Goal: Find specific page/section: Find specific page/section

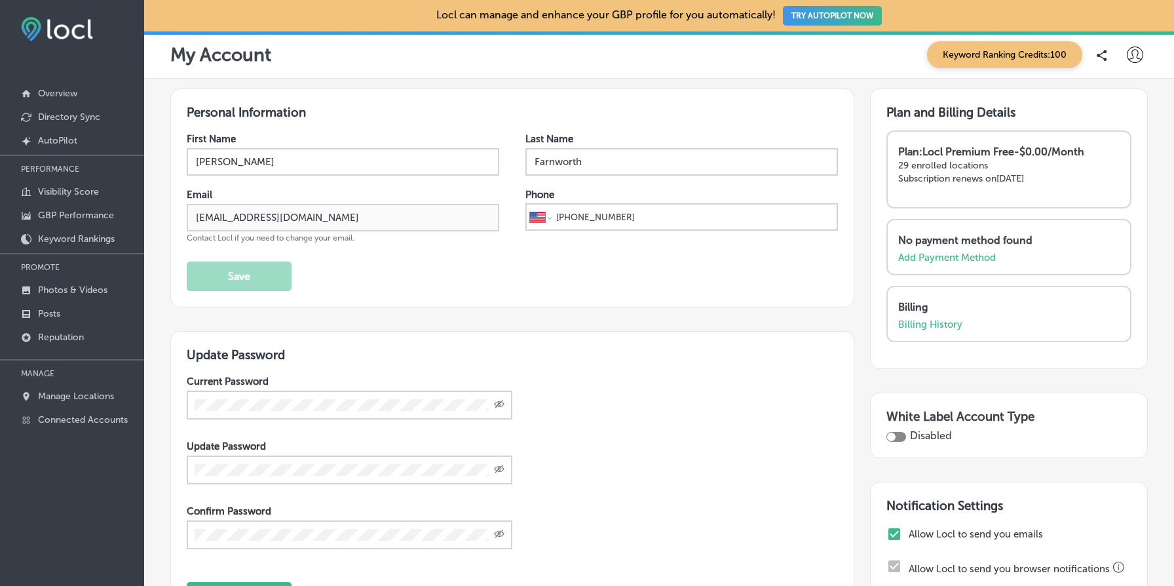
select select "US"
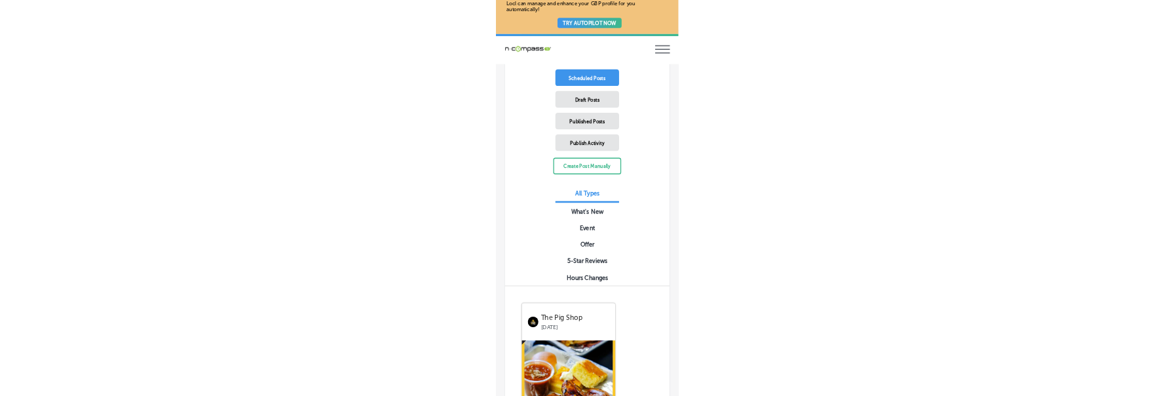
scroll to position [922, 0]
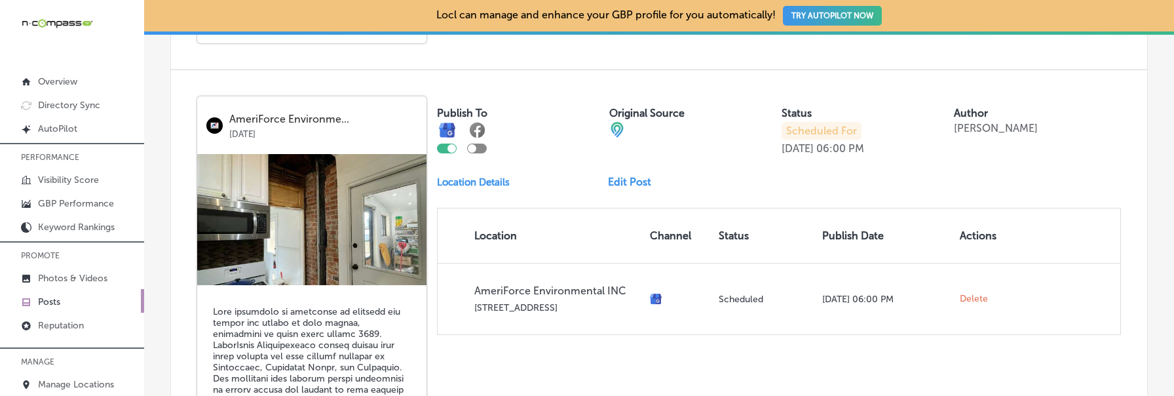
click at [484, 178] on p "Location Details" at bounding box center [473, 182] width 73 height 12
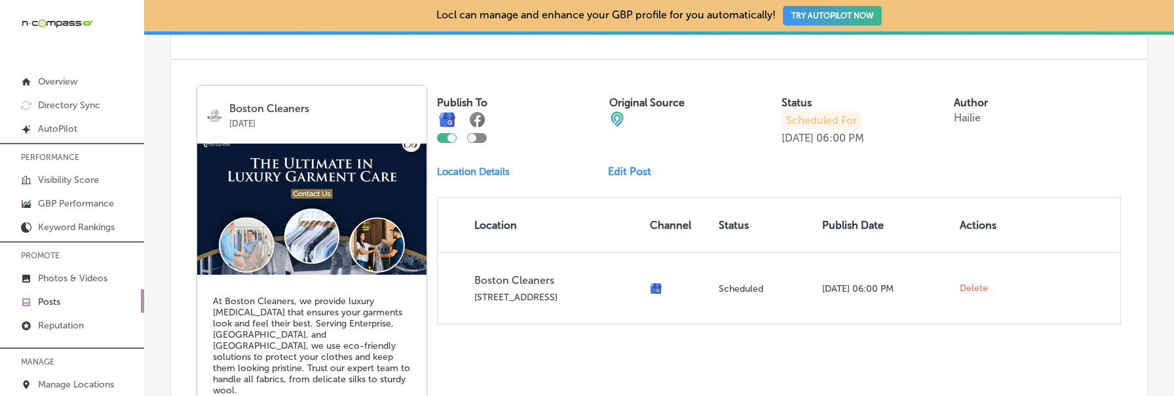
scroll to position [1406, 0]
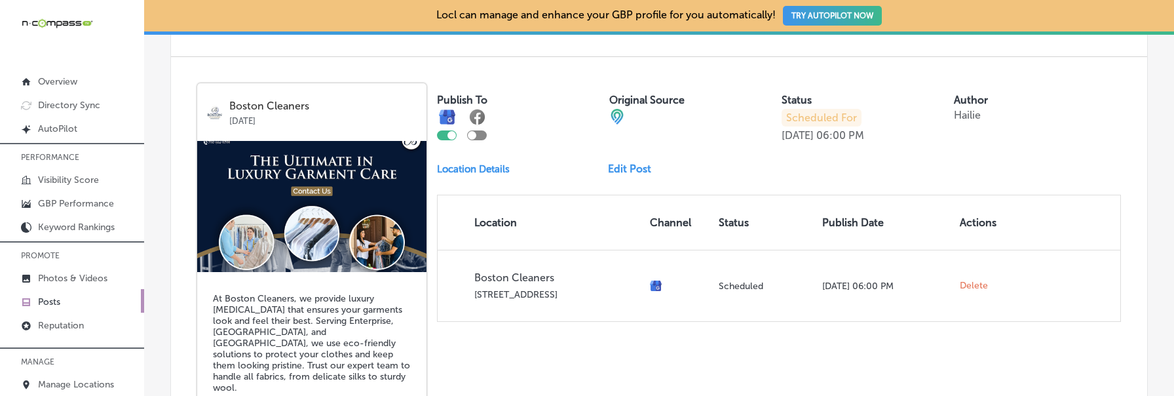
click at [480, 163] on p "Location Details" at bounding box center [473, 169] width 73 height 12
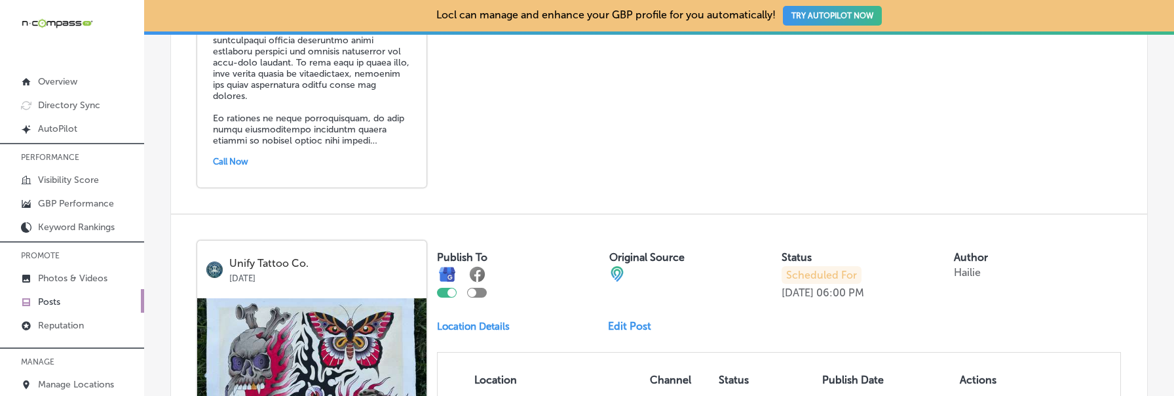
scroll to position [3033, 0]
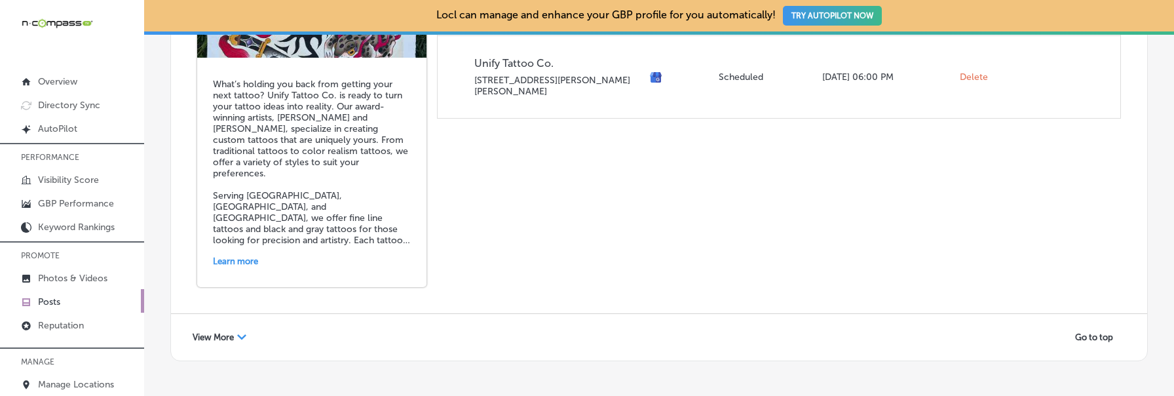
click at [237, 327] on div "View More Path Created with Sketch." at bounding box center [219, 337] width 71 height 20
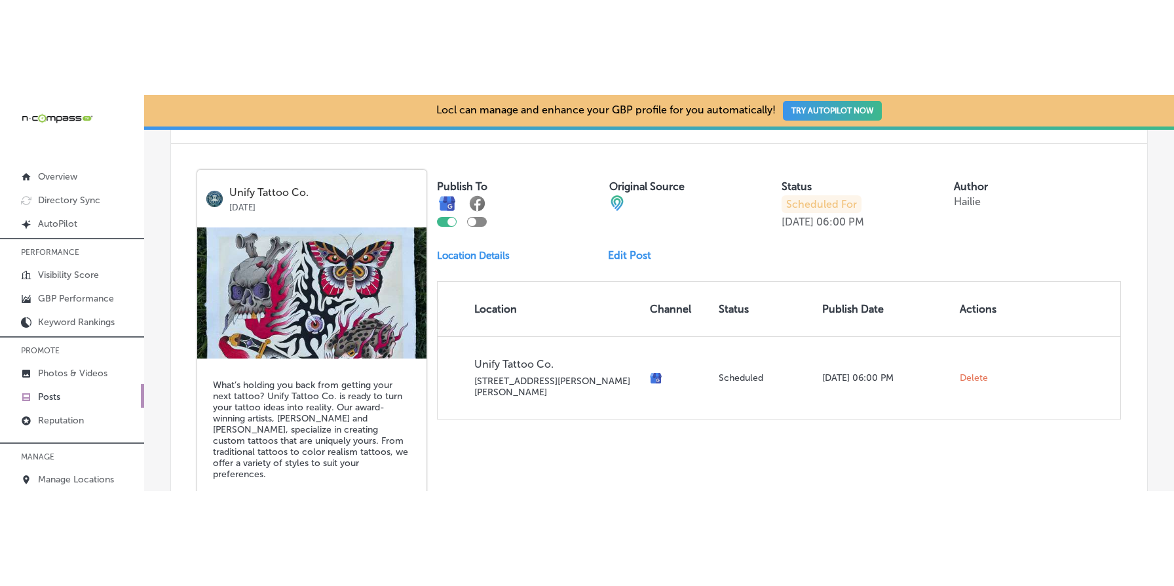
scroll to position [2822, 0]
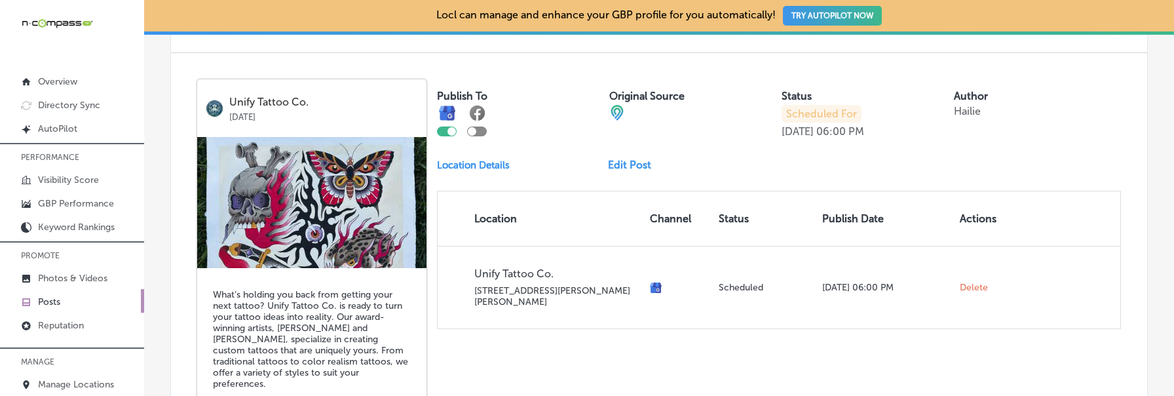
click at [478, 159] on p "Location Details" at bounding box center [473, 165] width 73 height 12
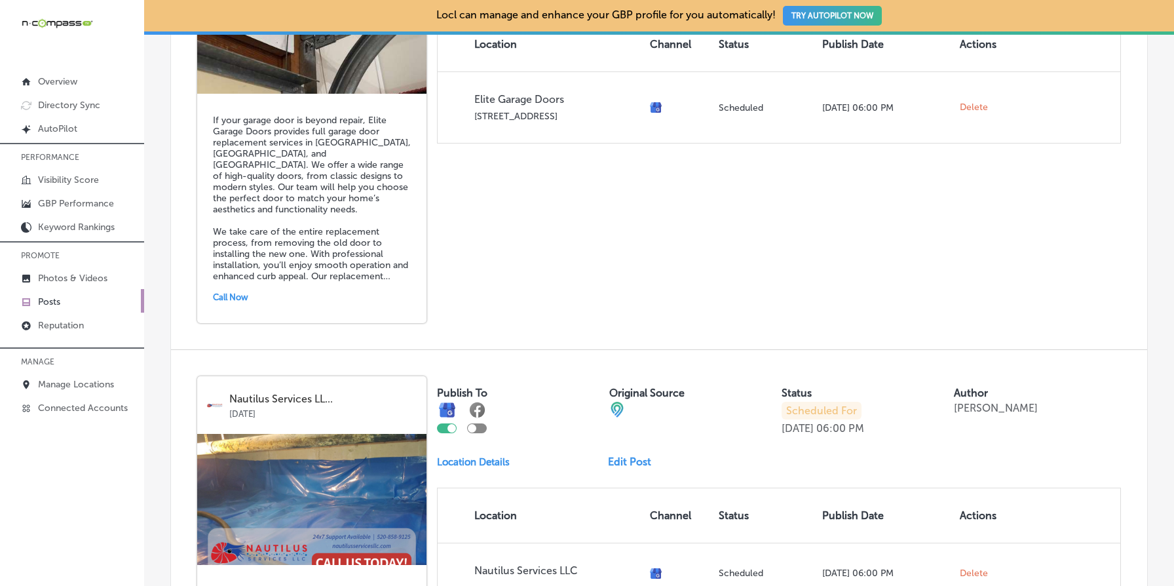
scroll to position [3468, 0]
click at [490, 455] on p "Location Details" at bounding box center [473, 461] width 73 height 12
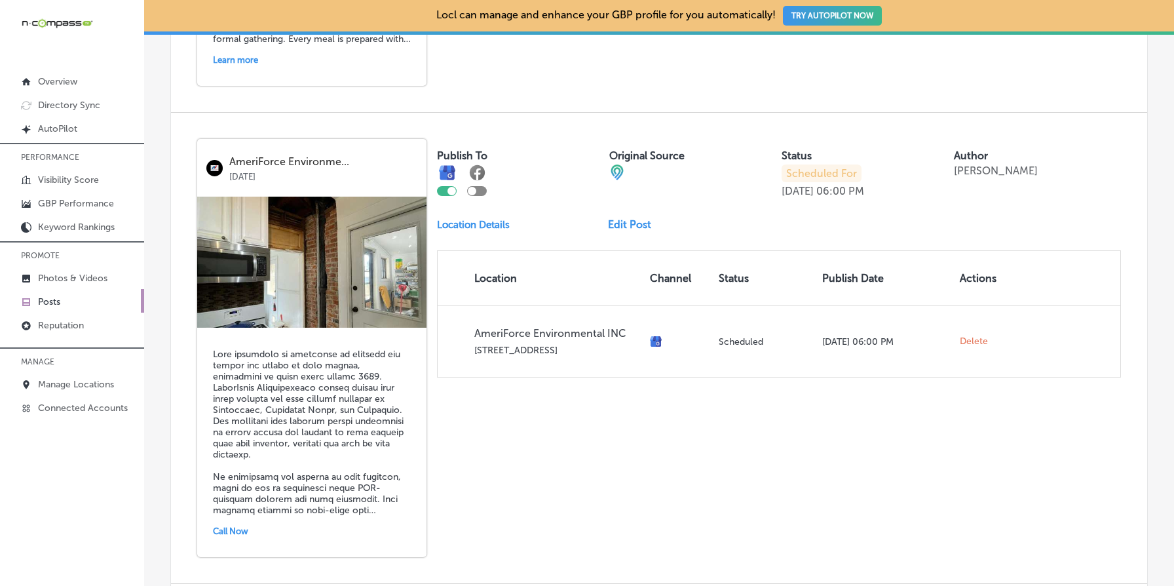
scroll to position [0, 0]
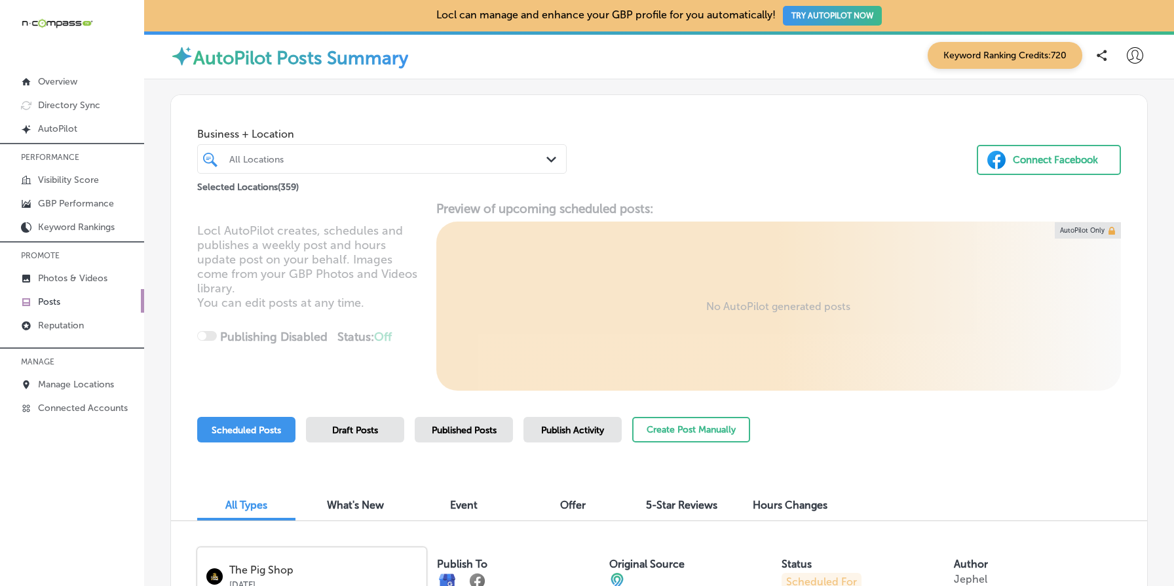
click at [469, 428] on span "Published Posts" at bounding box center [464, 429] width 65 height 11
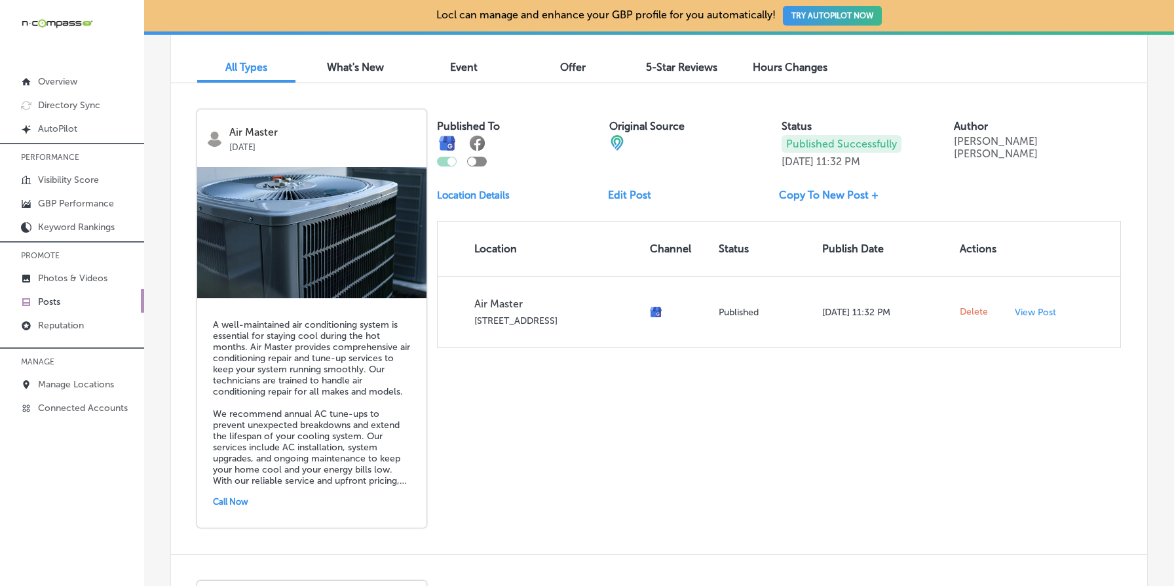
scroll to position [422, 0]
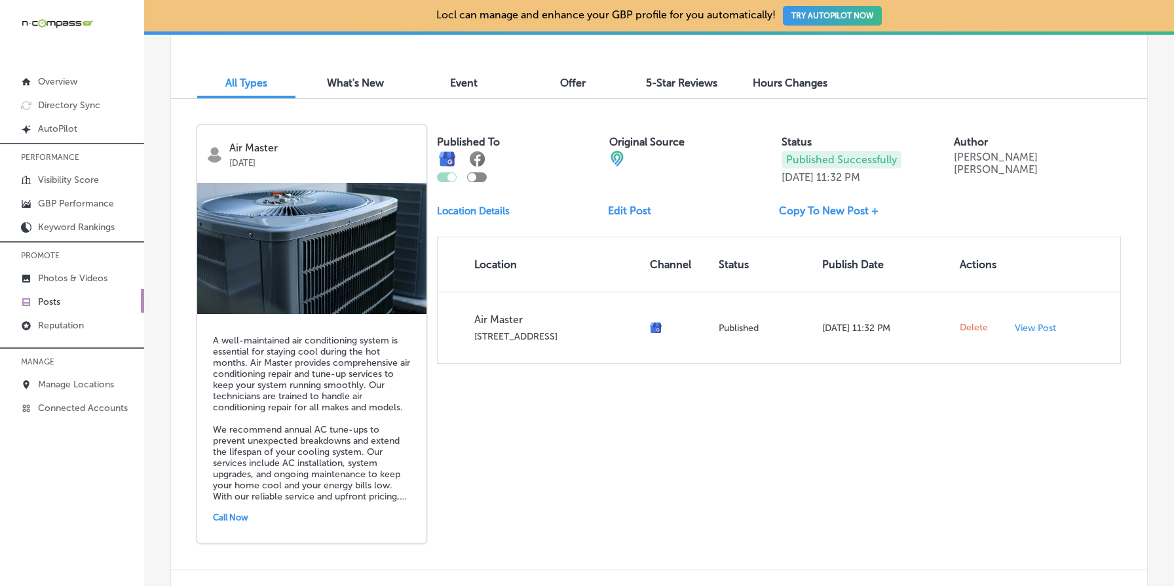
click at [491, 215] on p "Location Details" at bounding box center [473, 211] width 73 height 12
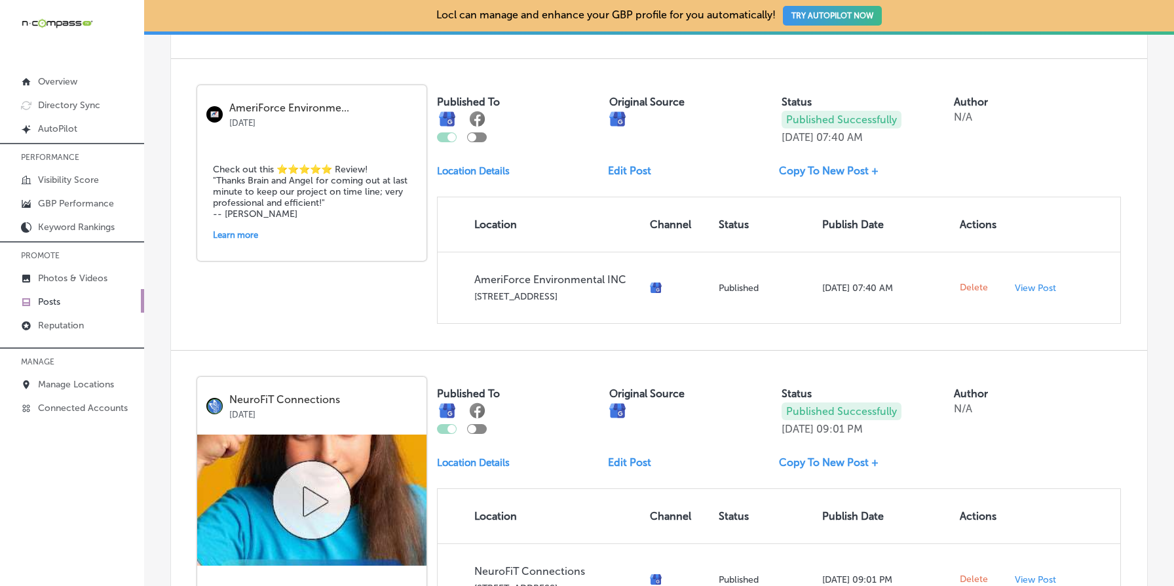
scroll to position [1878, 0]
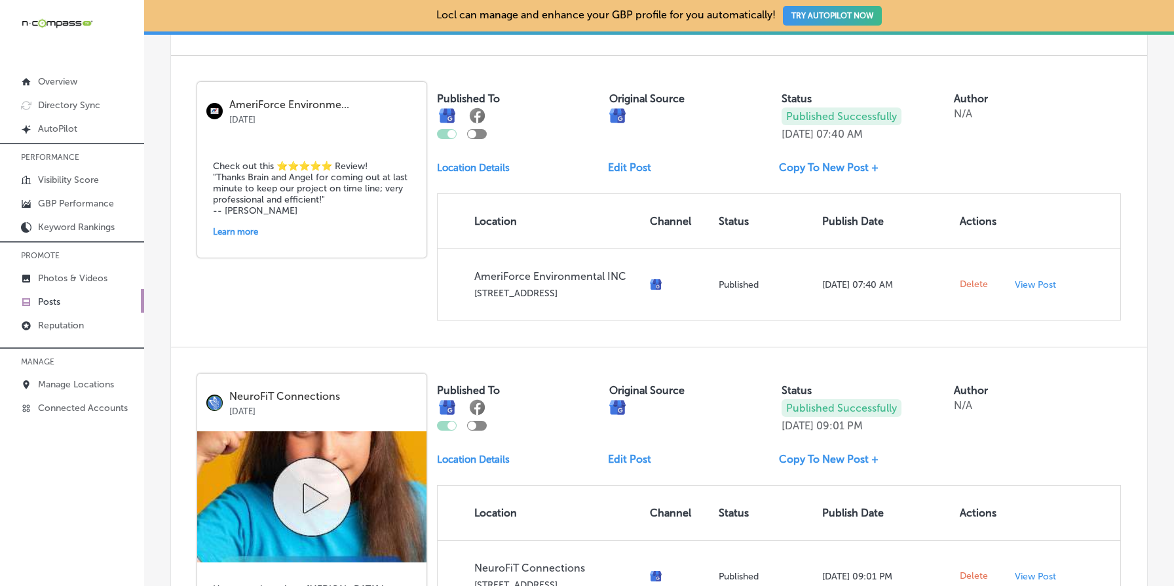
click at [472, 453] on p "Location Details" at bounding box center [473, 459] width 73 height 12
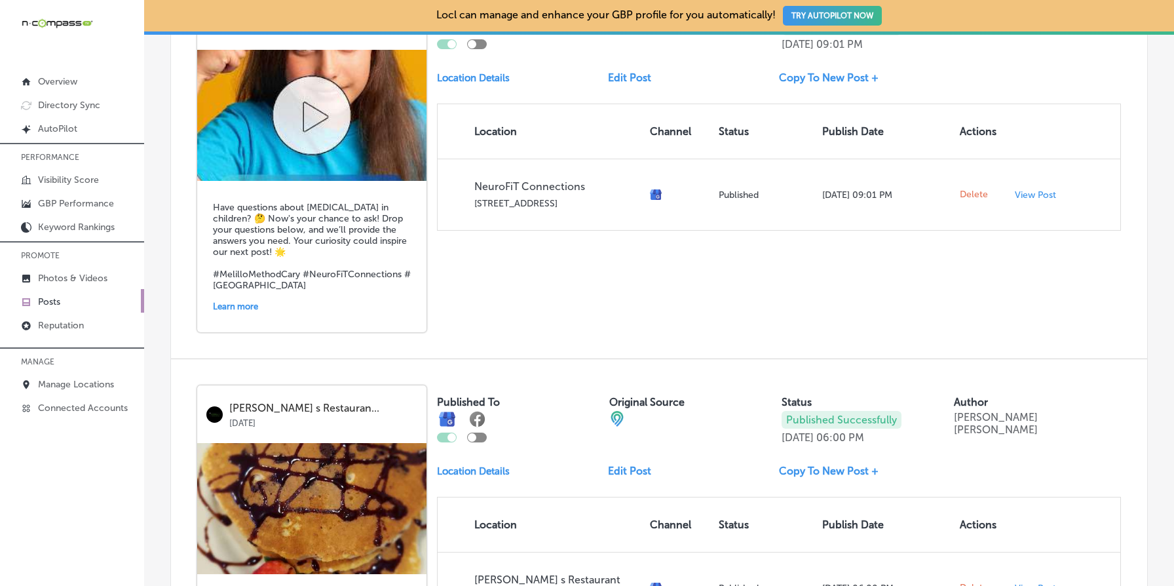
scroll to position [2622, 0]
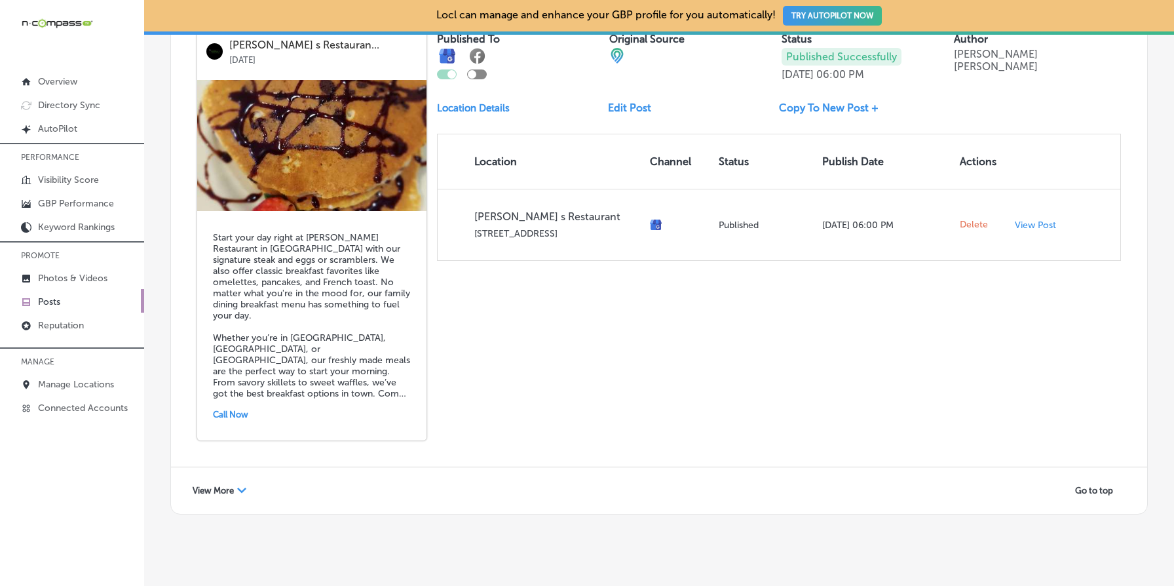
click at [225, 480] on div "View More Path Created with Sketch." at bounding box center [219, 490] width 71 height 20
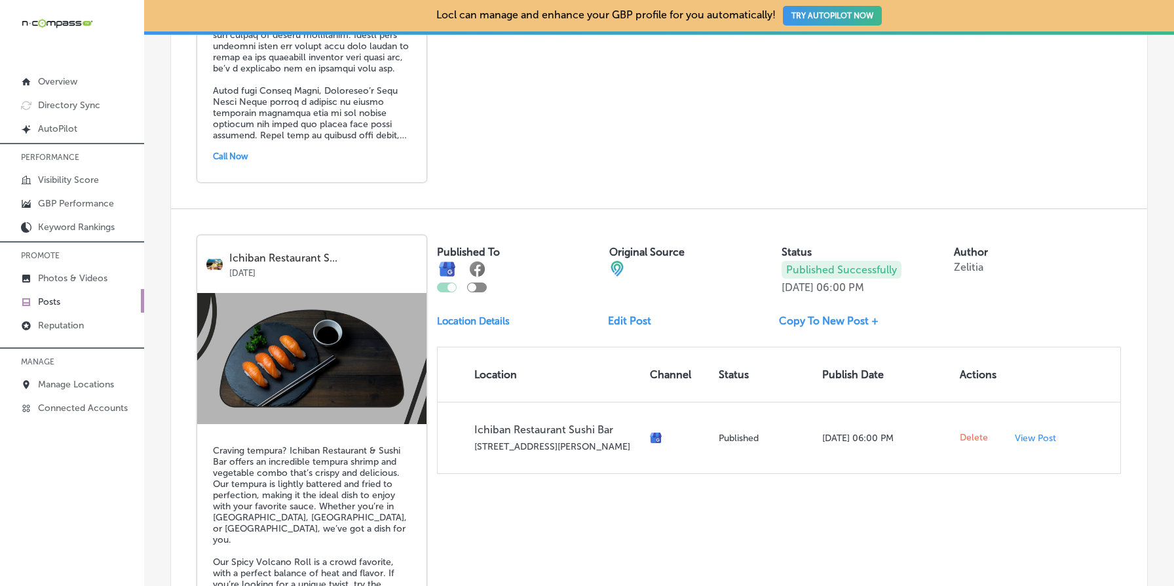
scroll to position [3825, 0]
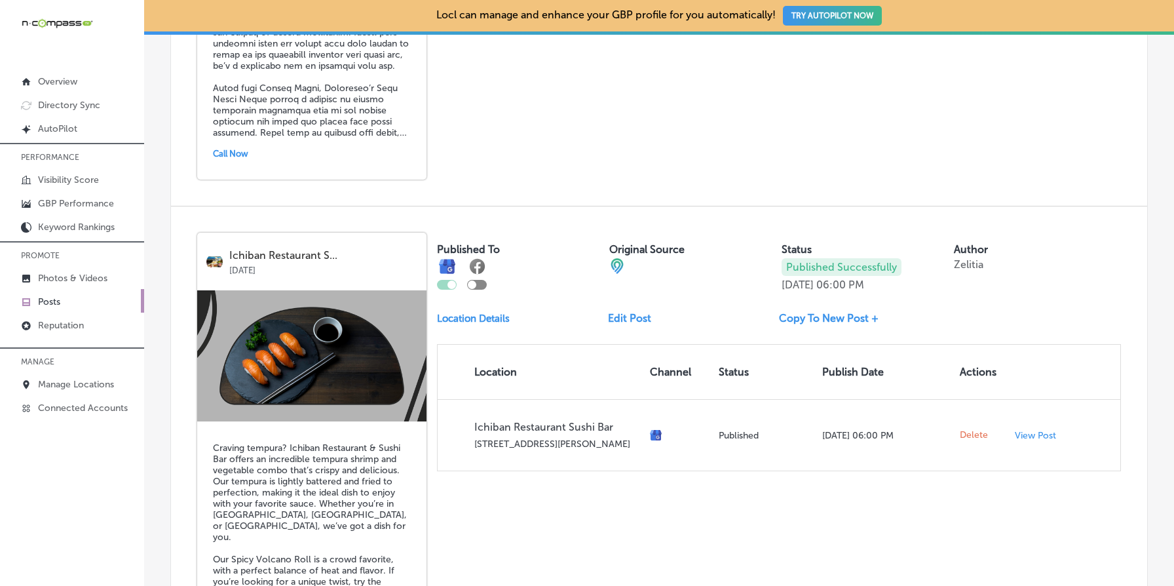
click at [483, 312] on p "Location Details" at bounding box center [473, 318] width 73 height 12
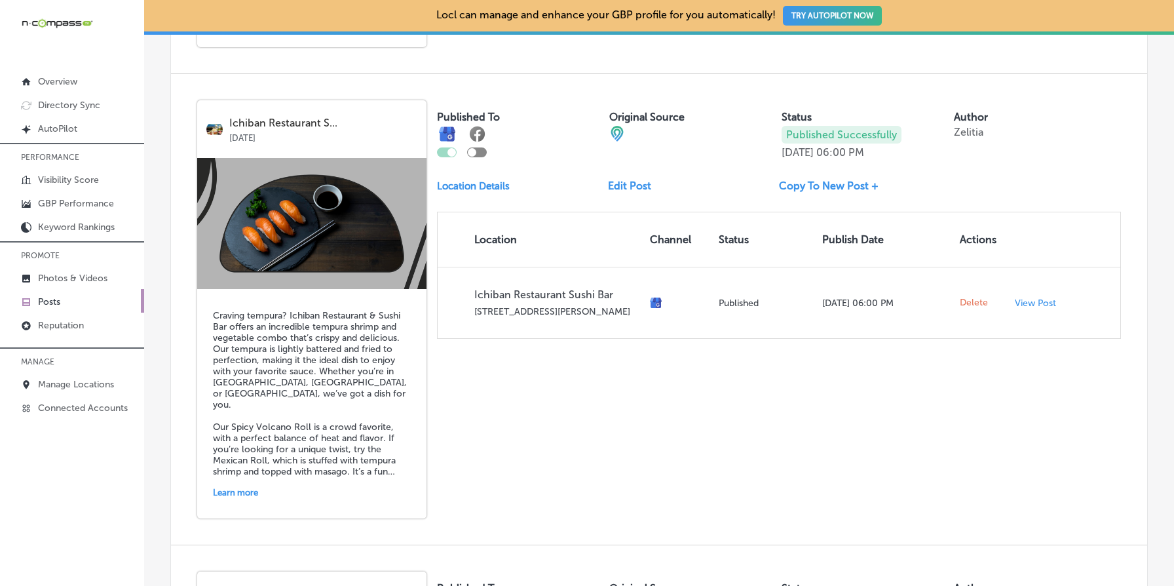
scroll to position [3958, 0]
